Goal: Information Seeking & Learning: Learn about a topic

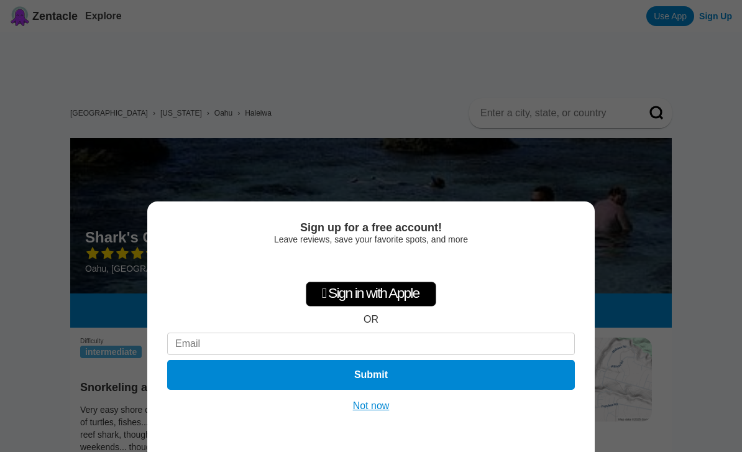
click at [373, 406] on button "Not now" at bounding box center [371, 405] width 44 height 12
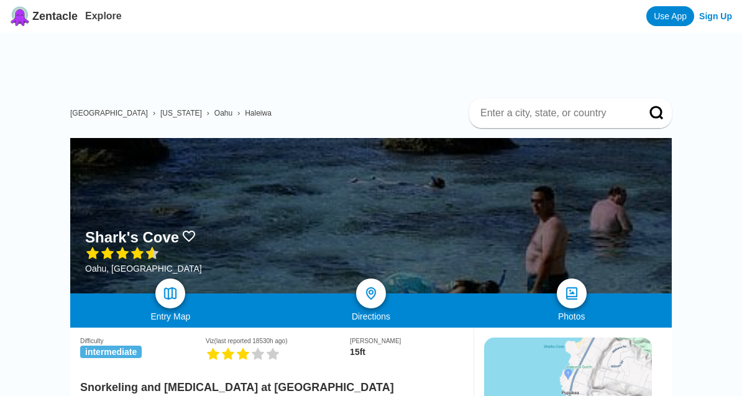
click at [20, 20] on img at bounding box center [20, 16] width 20 height 20
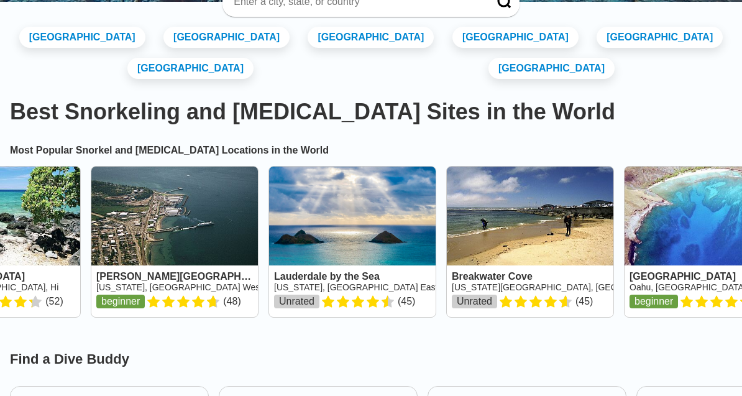
scroll to position [0, 806]
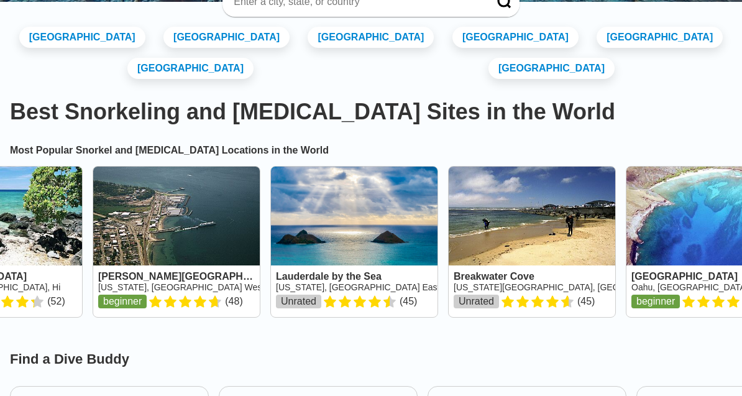
click at [114, 166] on link at bounding box center [176, 241] width 166 height 150
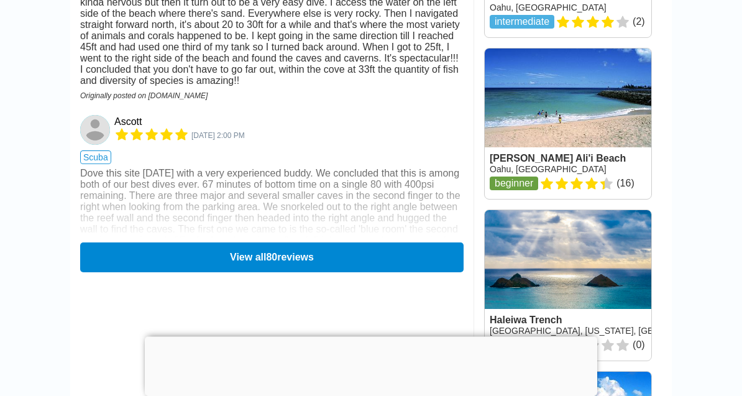
scroll to position [1949, 0]
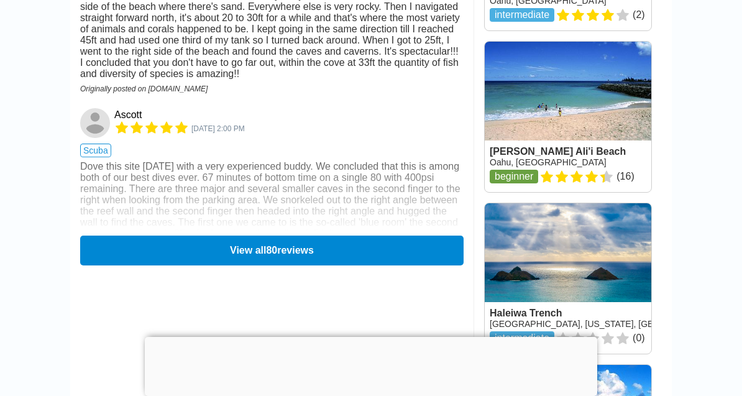
click at [105, 235] on button "View all 80 reviews" at bounding box center [271, 250] width 383 height 30
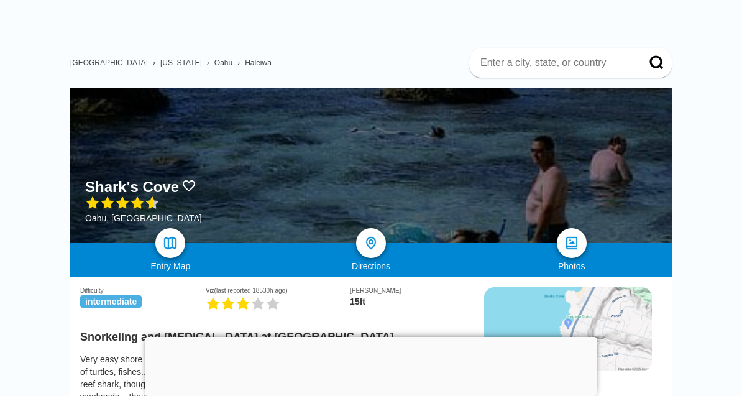
scroll to position [0, 0]
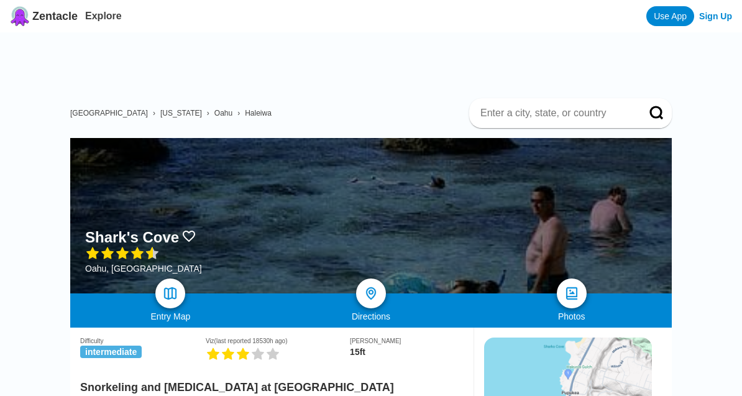
click at [27, 16] on img at bounding box center [20, 16] width 20 height 20
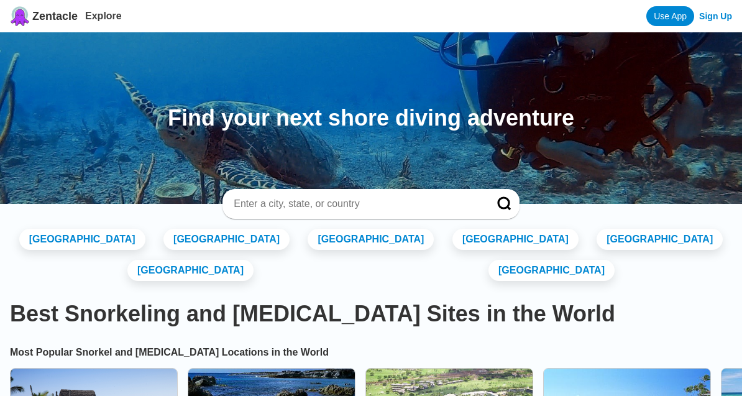
click at [255, 204] on input at bounding box center [355, 204] width 247 height 12
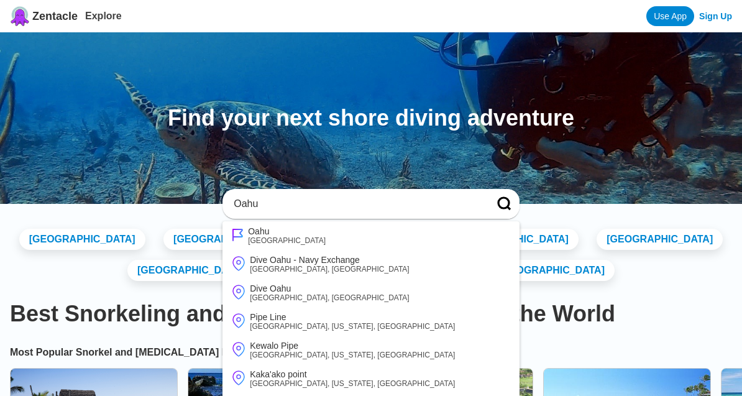
type input "Oahu"
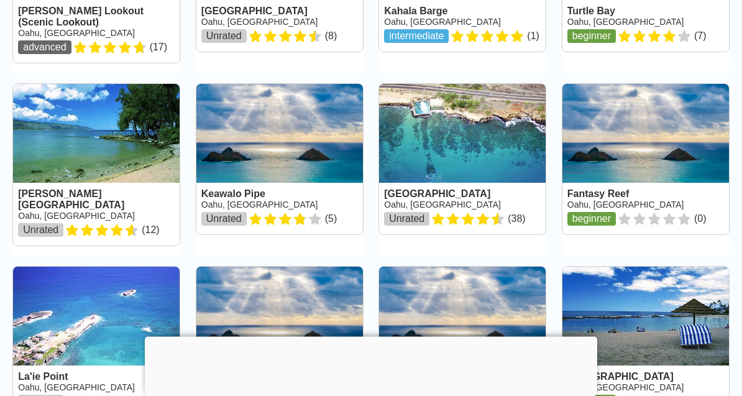
scroll to position [350, 0]
click at [318, 329] on link at bounding box center [279, 341] width 166 height 150
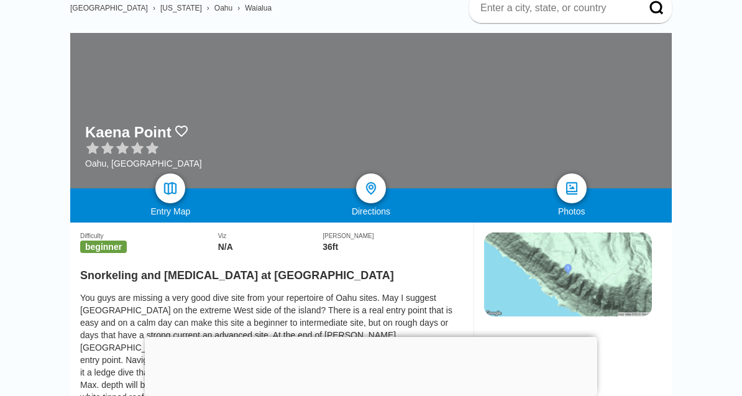
scroll to position [104, 0]
